Goal: Transaction & Acquisition: Book appointment/travel/reservation

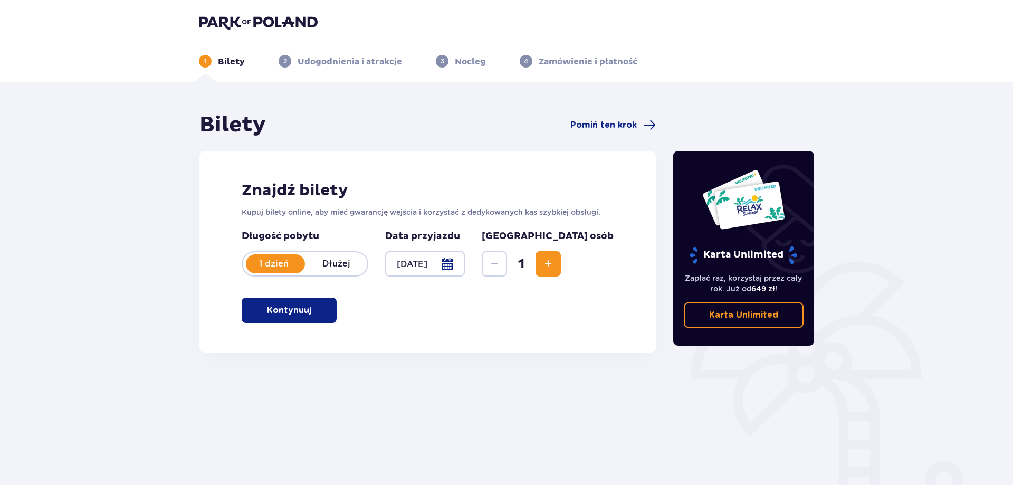
click at [554, 264] on span "Zwiększ" at bounding box center [548, 263] width 13 height 13
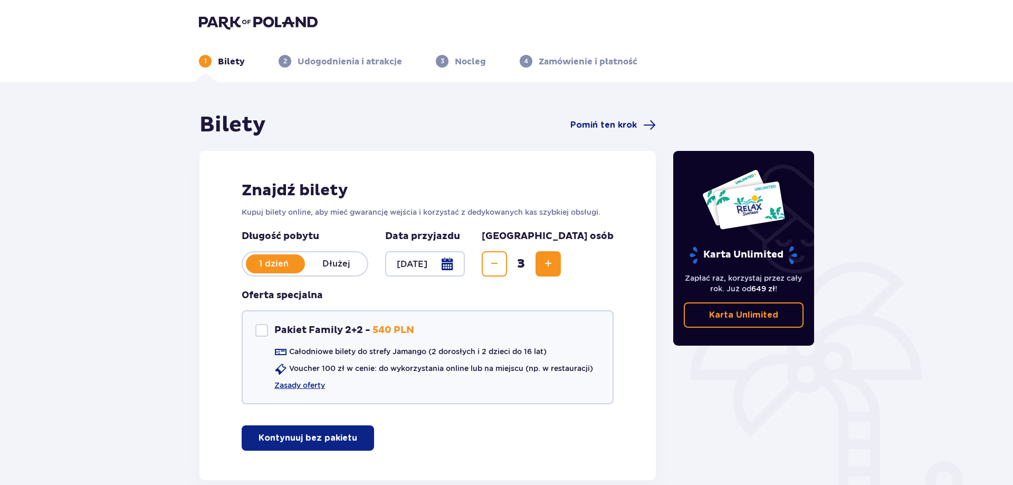
click at [554, 264] on span "Zwiększ" at bounding box center [548, 263] width 13 height 13
click at [554, 268] on span "Zwiększ" at bounding box center [548, 263] width 13 height 13
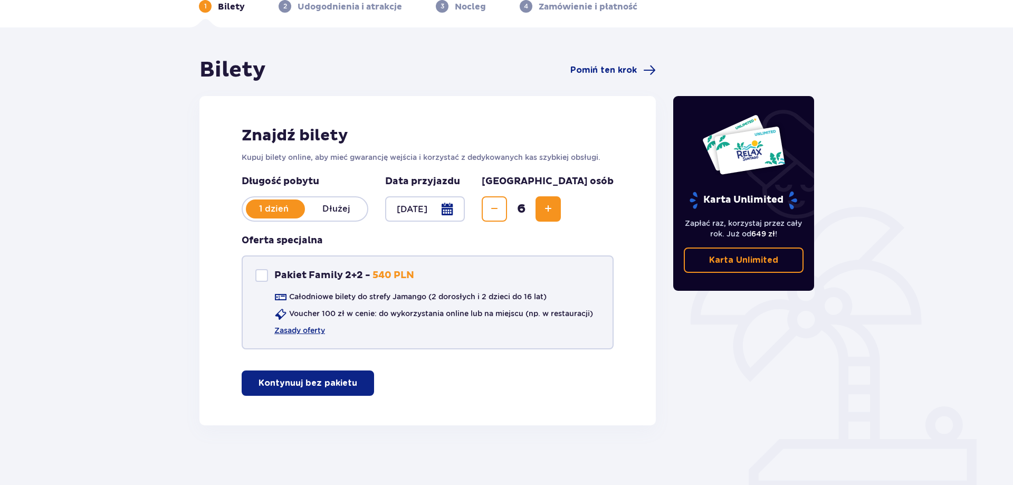
scroll to position [59, 0]
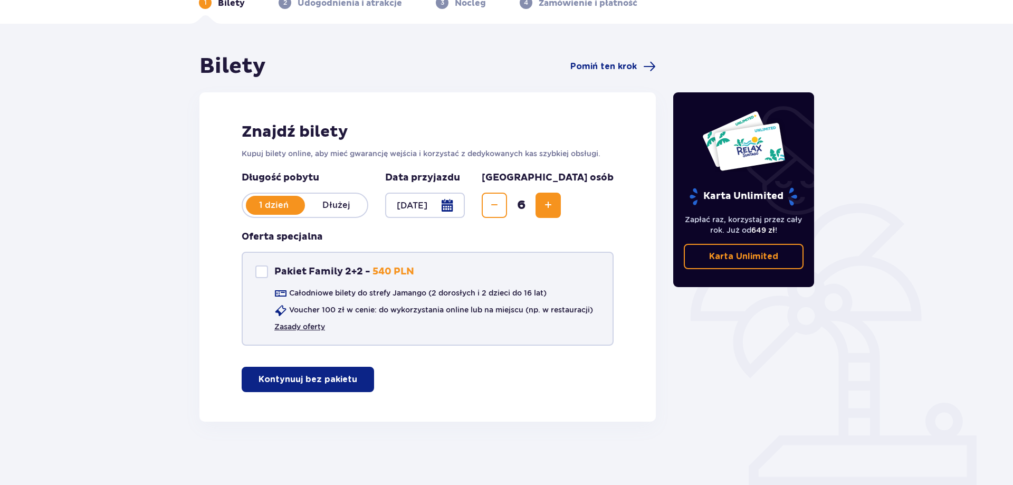
click at [311, 327] on link "Zasady oferty" at bounding box center [299, 326] width 51 height 11
click at [261, 272] on div "Pakiet Family 2+2" at bounding box center [261, 271] width 13 height 13
checkbox input "true"
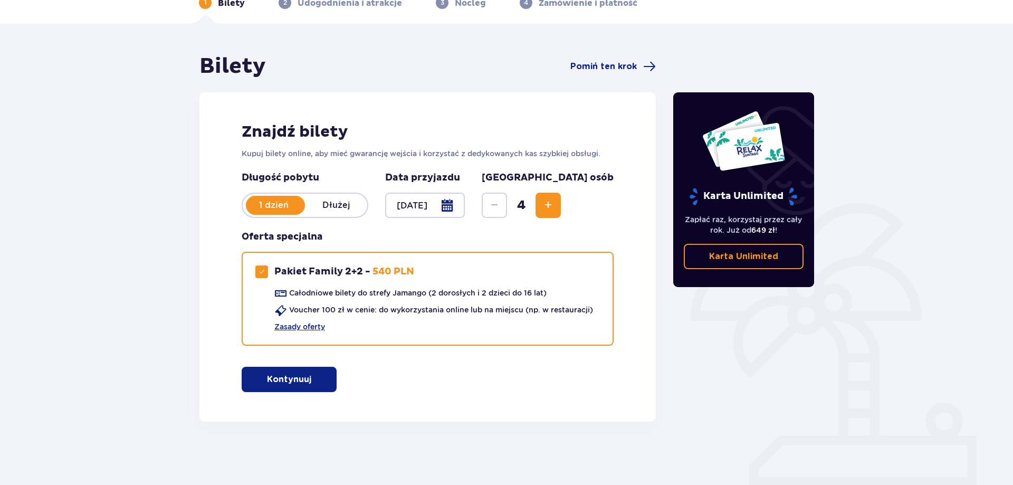
click at [296, 382] on p "Kontynuuj" at bounding box center [289, 379] width 44 height 12
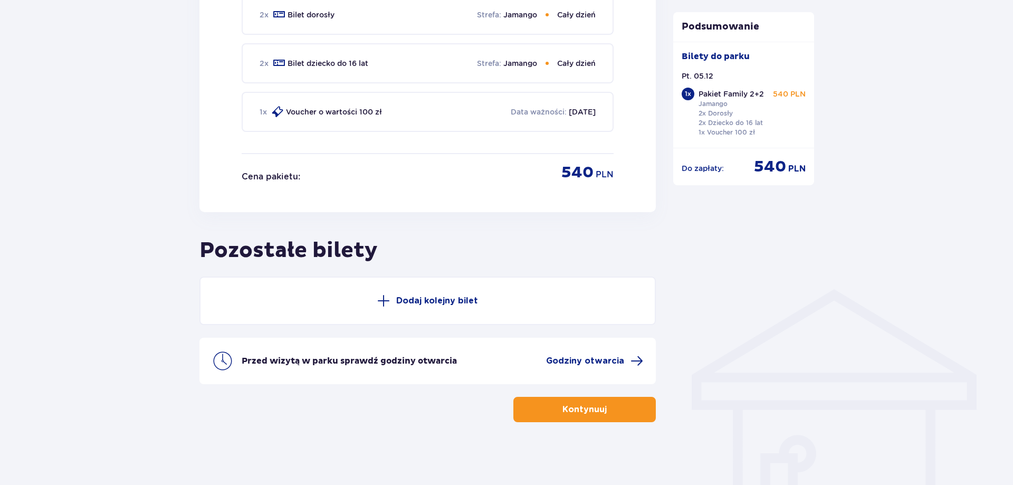
scroll to position [568, 0]
click at [403, 299] on p "Dodaj kolejny bilet" at bounding box center [437, 300] width 82 height 12
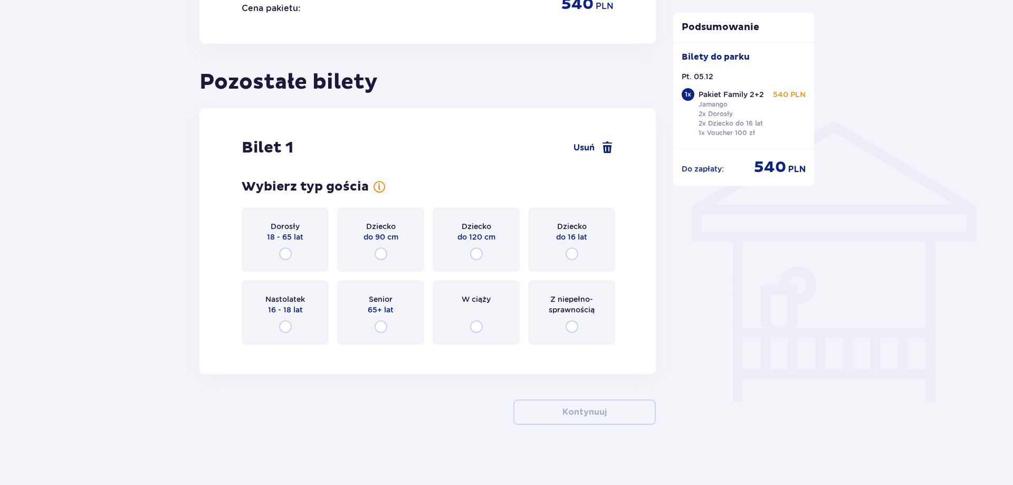
scroll to position [739, 0]
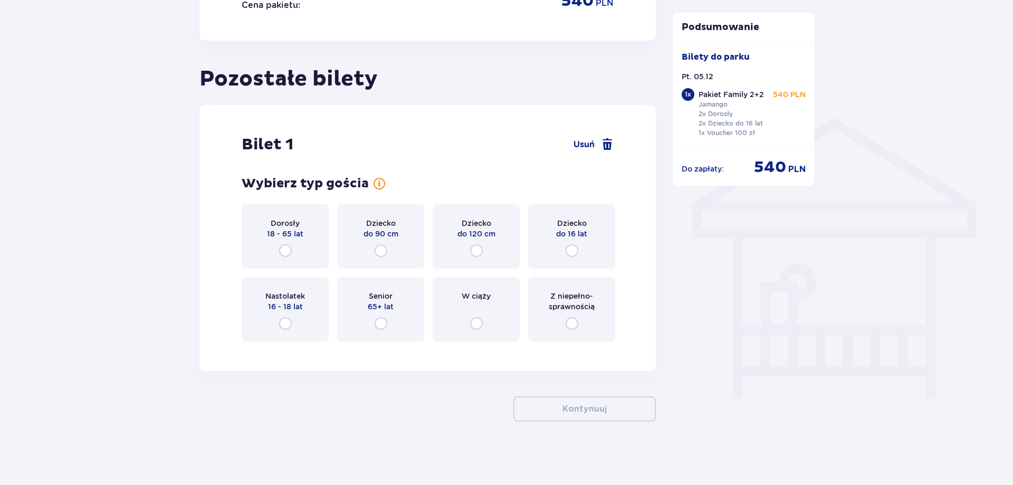
click at [286, 322] on input "radio" at bounding box center [285, 323] width 13 height 13
radio input "true"
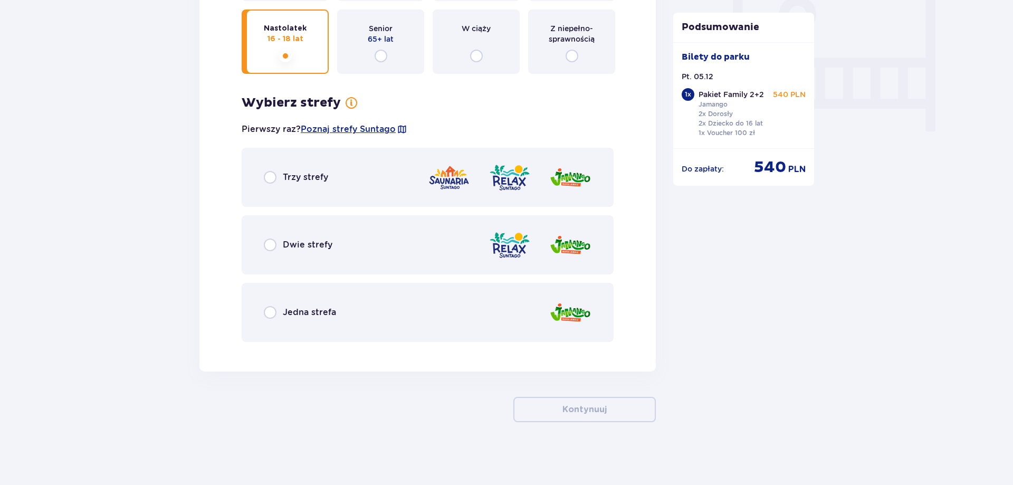
scroll to position [1007, 0]
click at [270, 245] on input "radio" at bounding box center [270, 244] width 13 height 13
radio input "true"
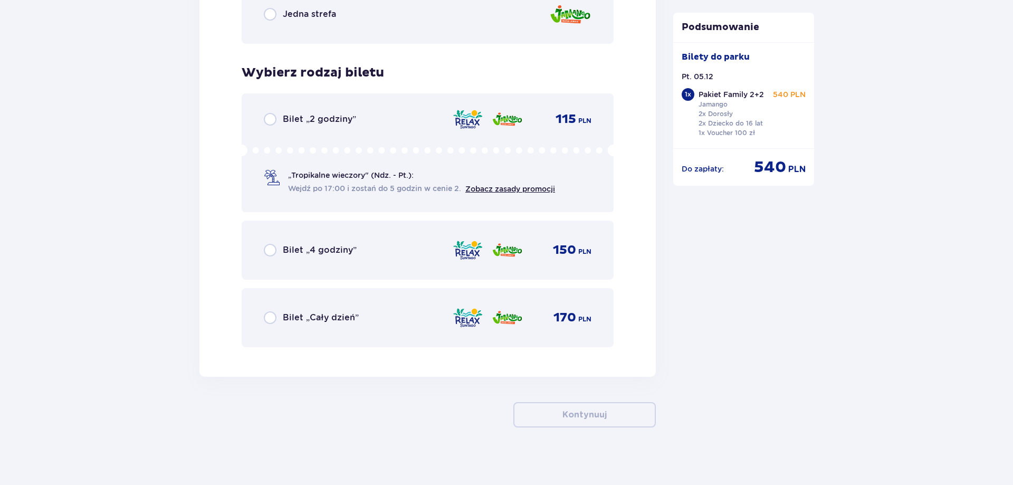
scroll to position [1310, 0]
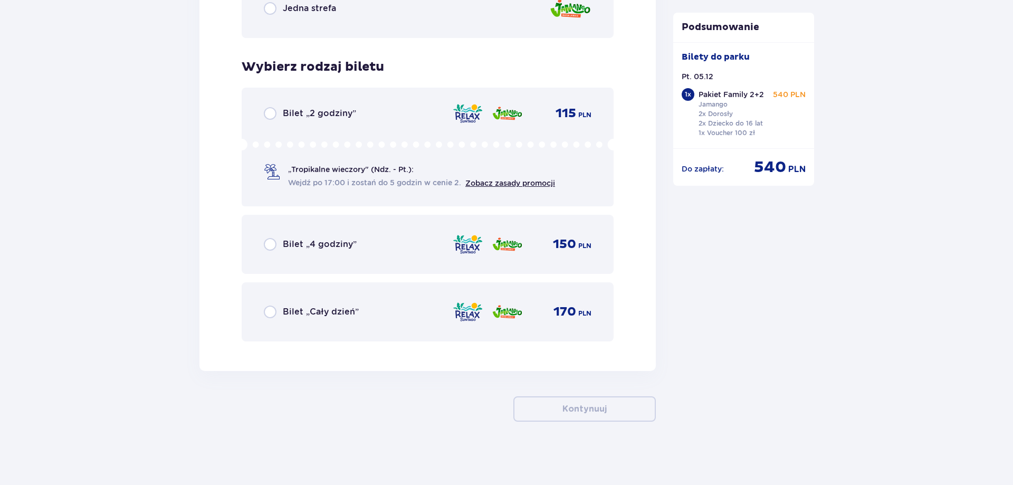
click at [270, 311] on input "radio" at bounding box center [270, 311] width 13 height 13
radio input "true"
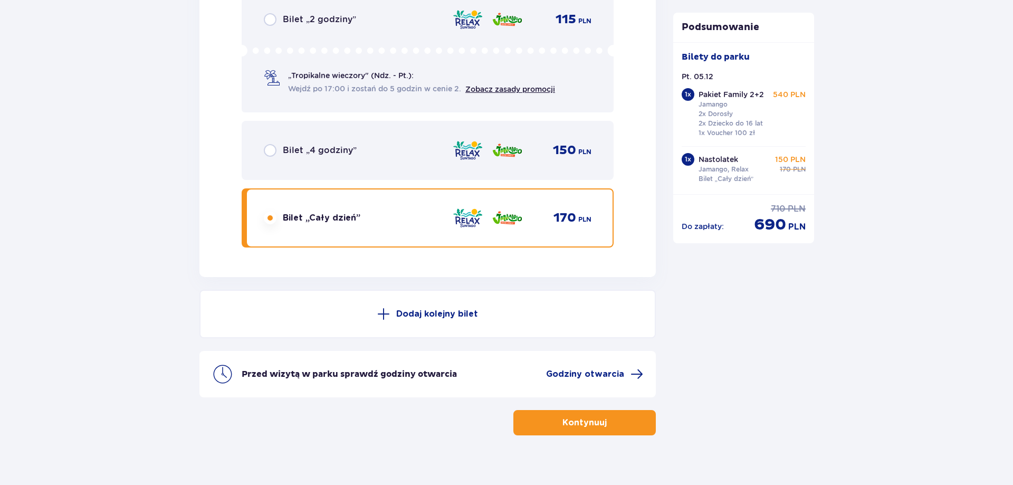
scroll to position [1418, 0]
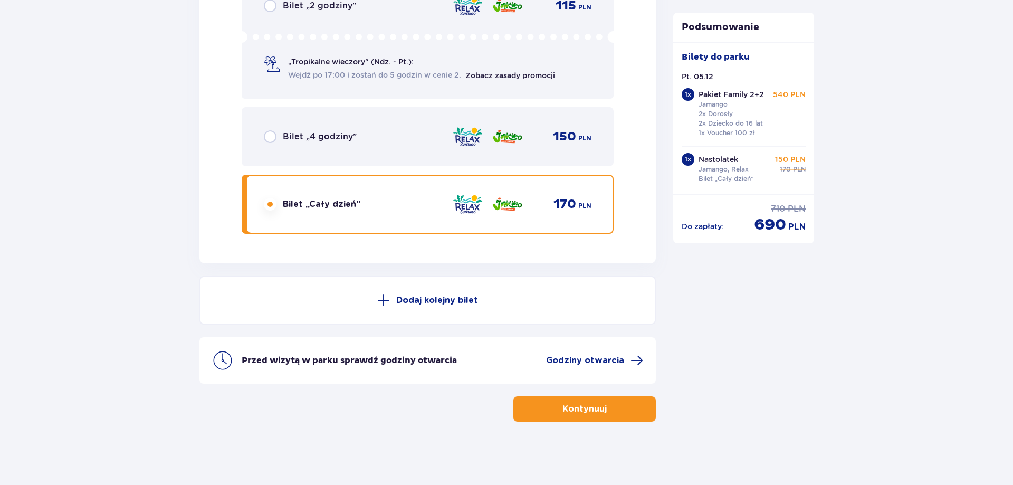
click at [427, 299] on p "Dodaj kolejny bilet" at bounding box center [437, 300] width 82 height 12
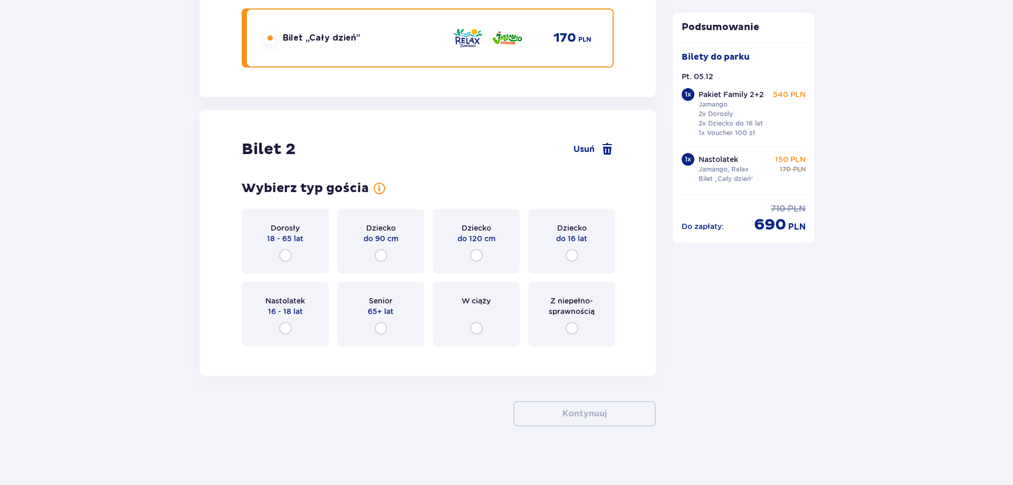
scroll to position [1589, 0]
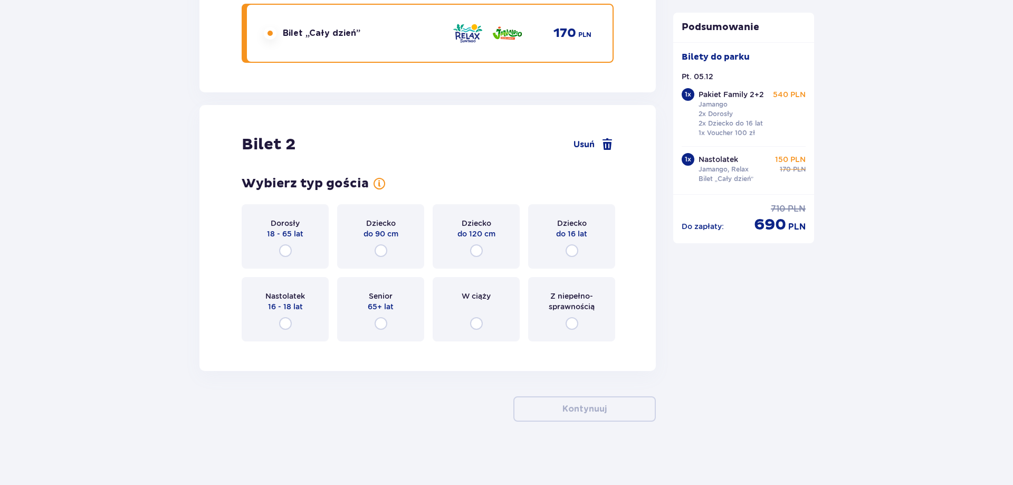
click at [286, 248] on input "radio" at bounding box center [285, 250] width 13 height 13
radio input "true"
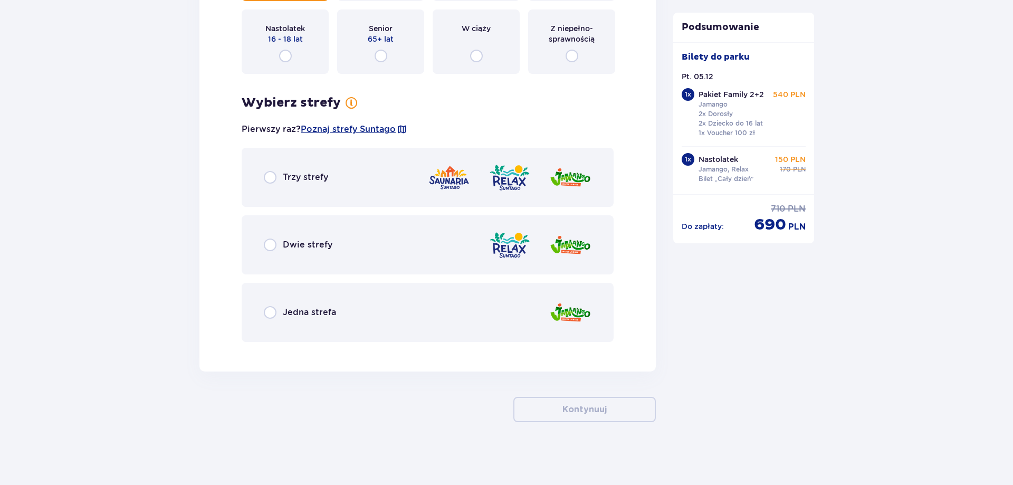
scroll to position [1857, 0]
click at [270, 175] on input "radio" at bounding box center [270, 176] width 13 height 13
radio input "true"
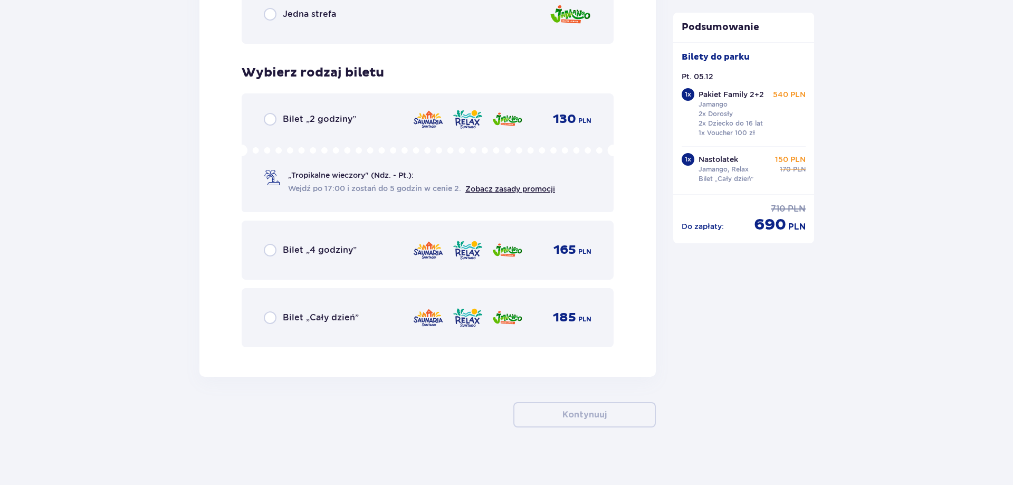
scroll to position [2160, 0]
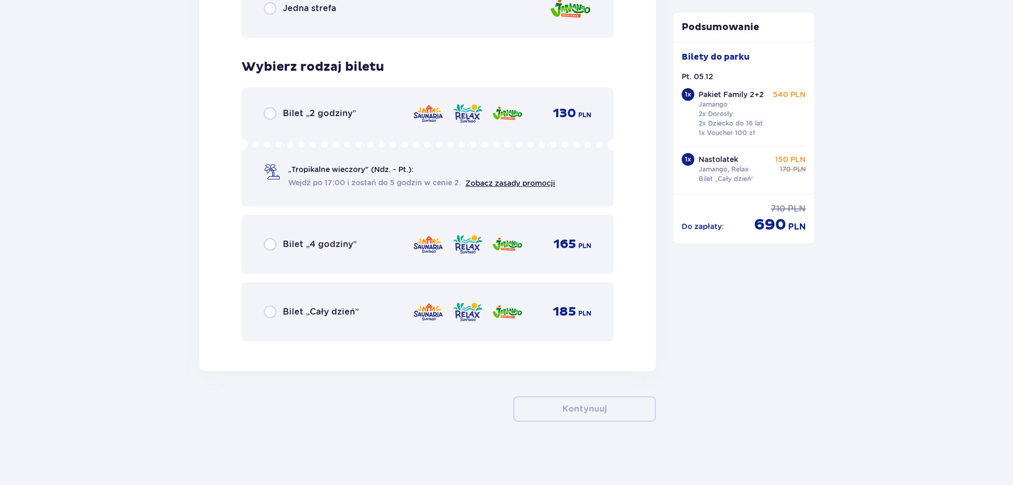
click at [271, 312] on input "radio" at bounding box center [270, 311] width 13 height 13
radio input "true"
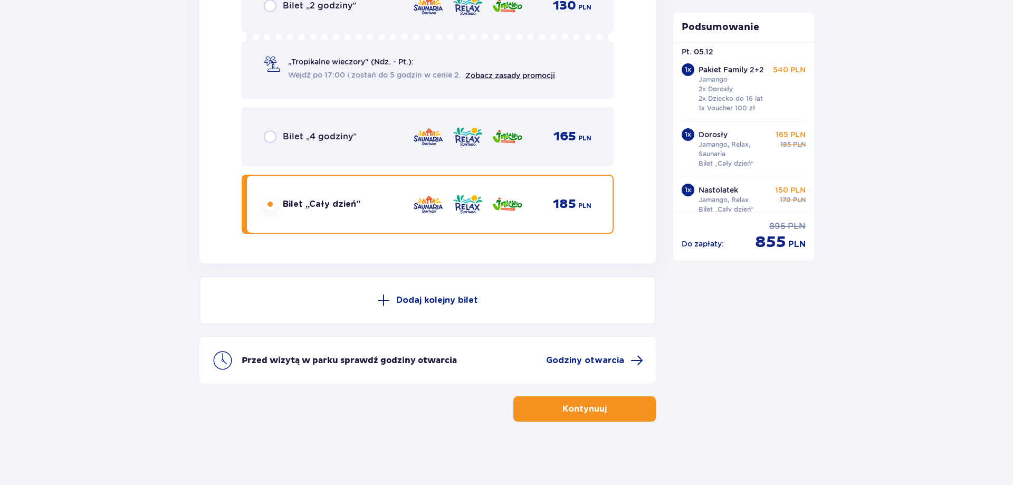
scroll to position [38, 0]
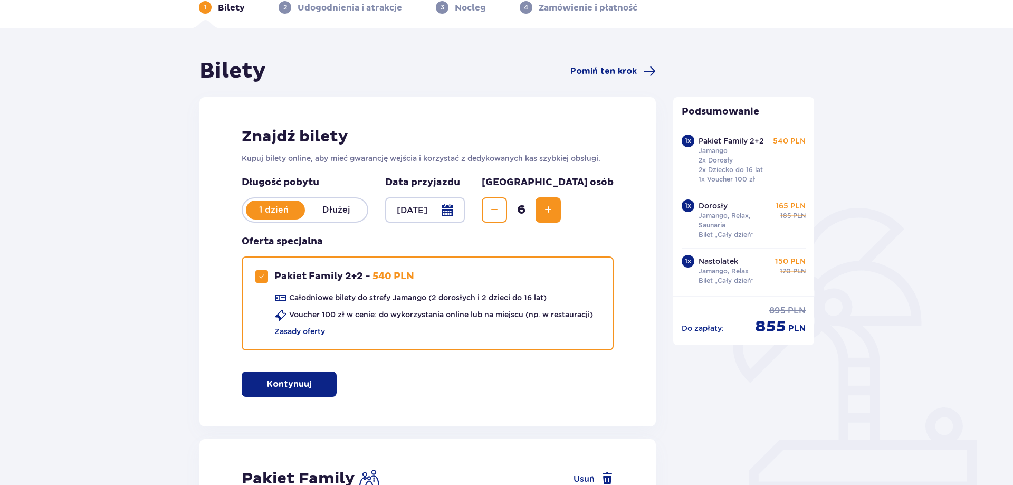
scroll to position [0, 0]
